Goal: Find contact information: Find contact information

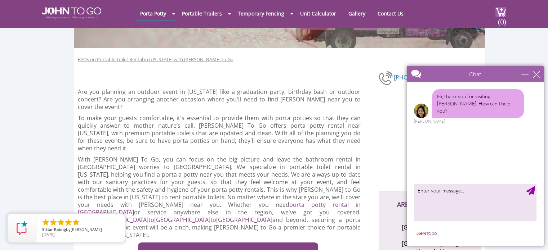
scroll to position [97, 0]
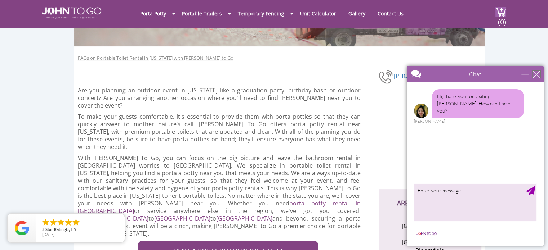
click at [539, 74] on div "close" at bounding box center [536, 74] width 7 height 7
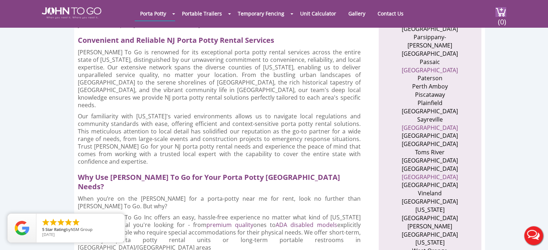
scroll to position [673, 0]
drag, startPoint x: 485, startPoint y: 99, endPoint x: 505, endPoint y: 92, distance: 20.4
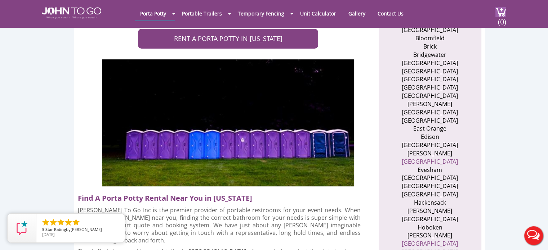
scroll to position [315, 0]
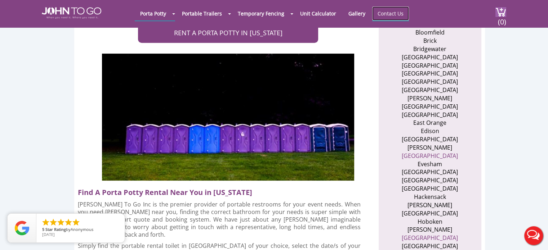
click at [372, 8] on link "Contact Us" at bounding box center [390, 13] width 37 height 14
